Goal: Transaction & Acquisition: Purchase product/service

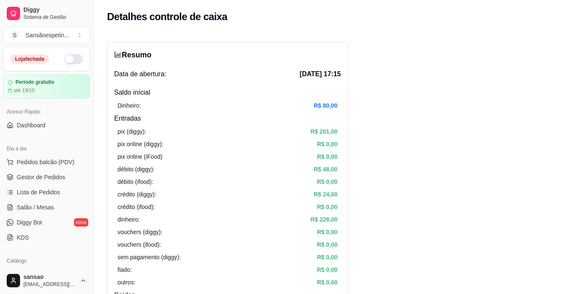
click at [70, 61] on button "button" at bounding box center [73, 59] width 18 height 10
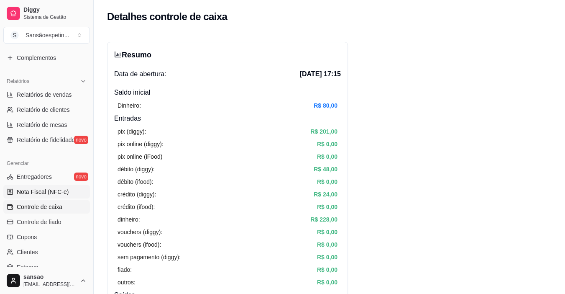
scroll to position [251, 0]
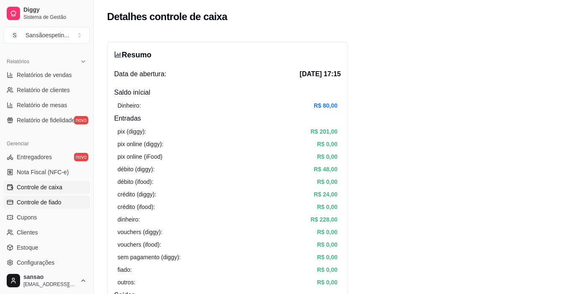
click at [51, 206] on link "Controle de fiado" at bounding box center [46, 201] width 87 height 13
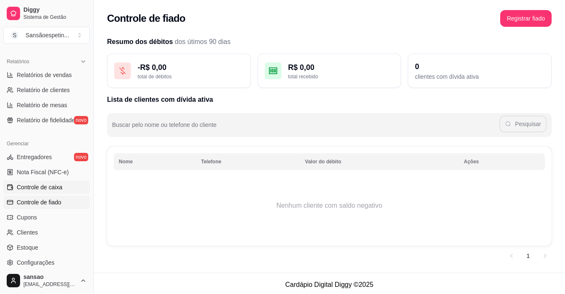
click at [56, 186] on span "Controle de caixa" at bounding box center [40, 187] width 46 height 8
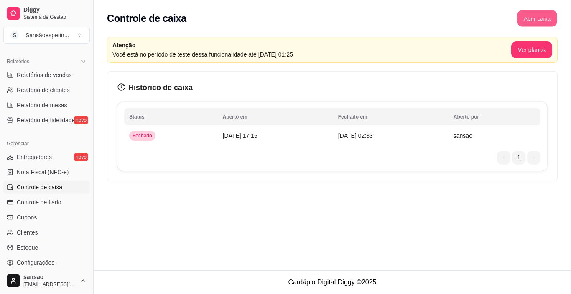
click at [549, 19] on button "Abrir caixa" at bounding box center [537, 18] width 40 height 16
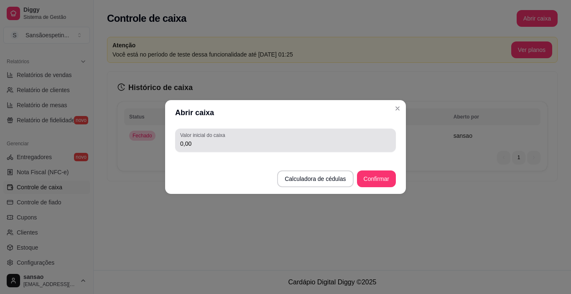
click at [260, 139] on input "0,00" at bounding box center [285, 143] width 211 height 8
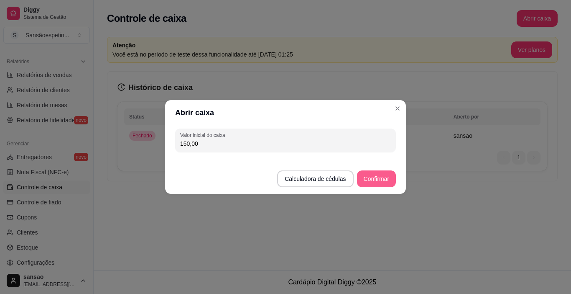
type input "150,00"
click at [383, 178] on button "Confirmar" at bounding box center [377, 179] width 38 height 16
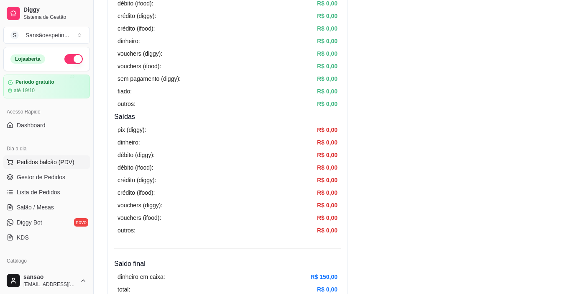
click at [47, 158] on button "Pedidos balcão (PDV)" at bounding box center [46, 161] width 87 height 13
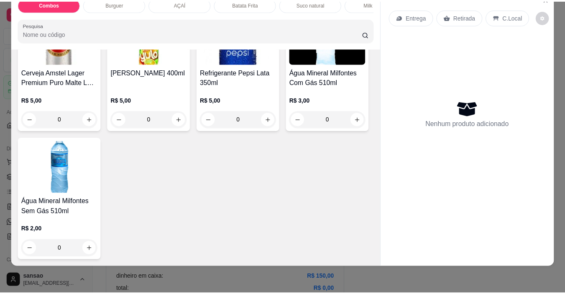
scroll to position [2071, 0]
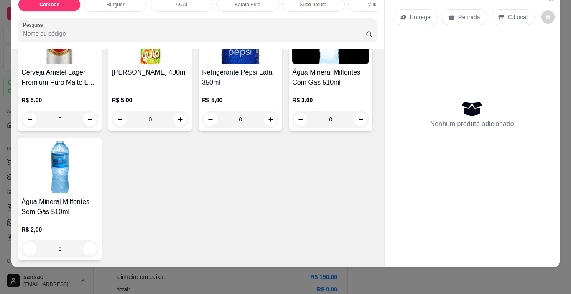
click at [98, 87] on h4 "Cerveja Amstel Lager Premium Puro Malte Lata 350ml" at bounding box center [59, 77] width 77 height 20
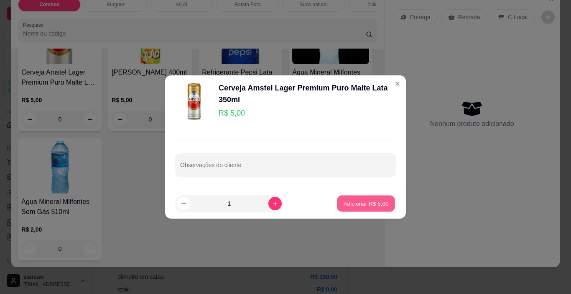
click at [349, 205] on p "Adicionar R$ 5,00" at bounding box center [365, 203] width 45 height 8
type input "1"
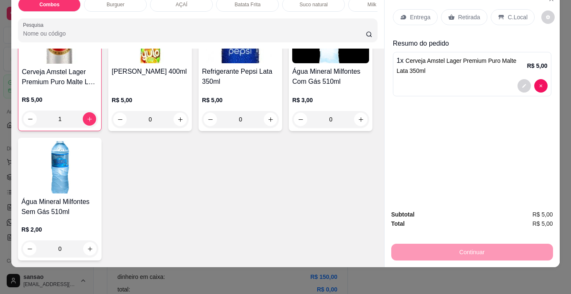
click at [454, 9] on div "Retirada" at bounding box center [464, 17] width 46 height 16
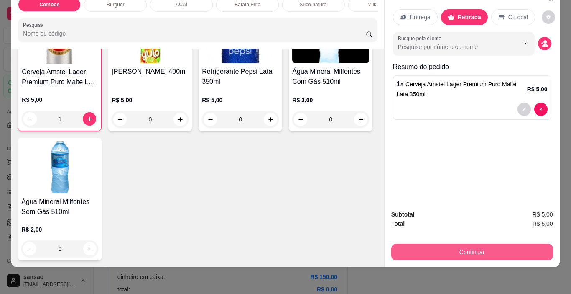
click at [461, 251] on button "Continuar" at bounding box center [472, 251] width 162 height 17
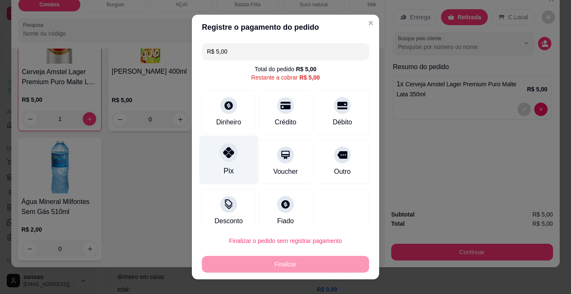
click at [224, 171] on div "Pix" at bounding box center [229, 170] width 10 height 11
type input "R$ 0,00"
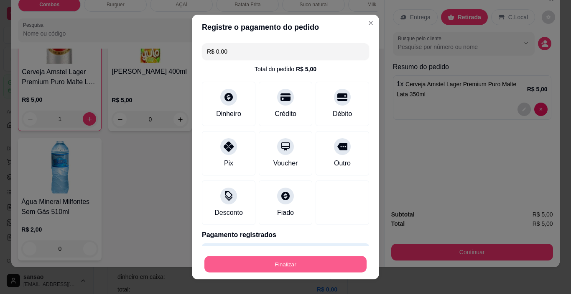
click at [280, 268] on button "Finalizar" at bounding box center [285, 264] width 162 height 16
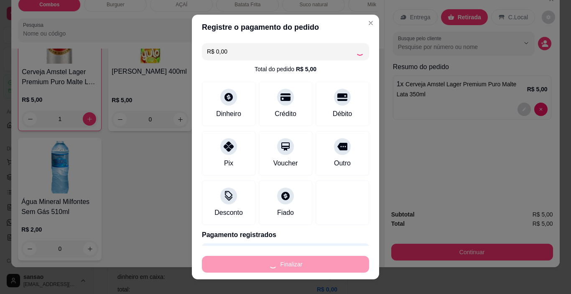
type input "0"
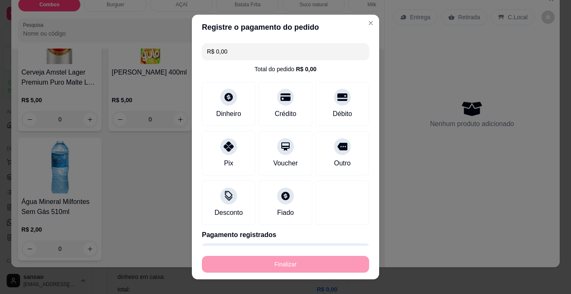
type input "-R$ 5,00"
